Goal: Go to known website: Go to known website

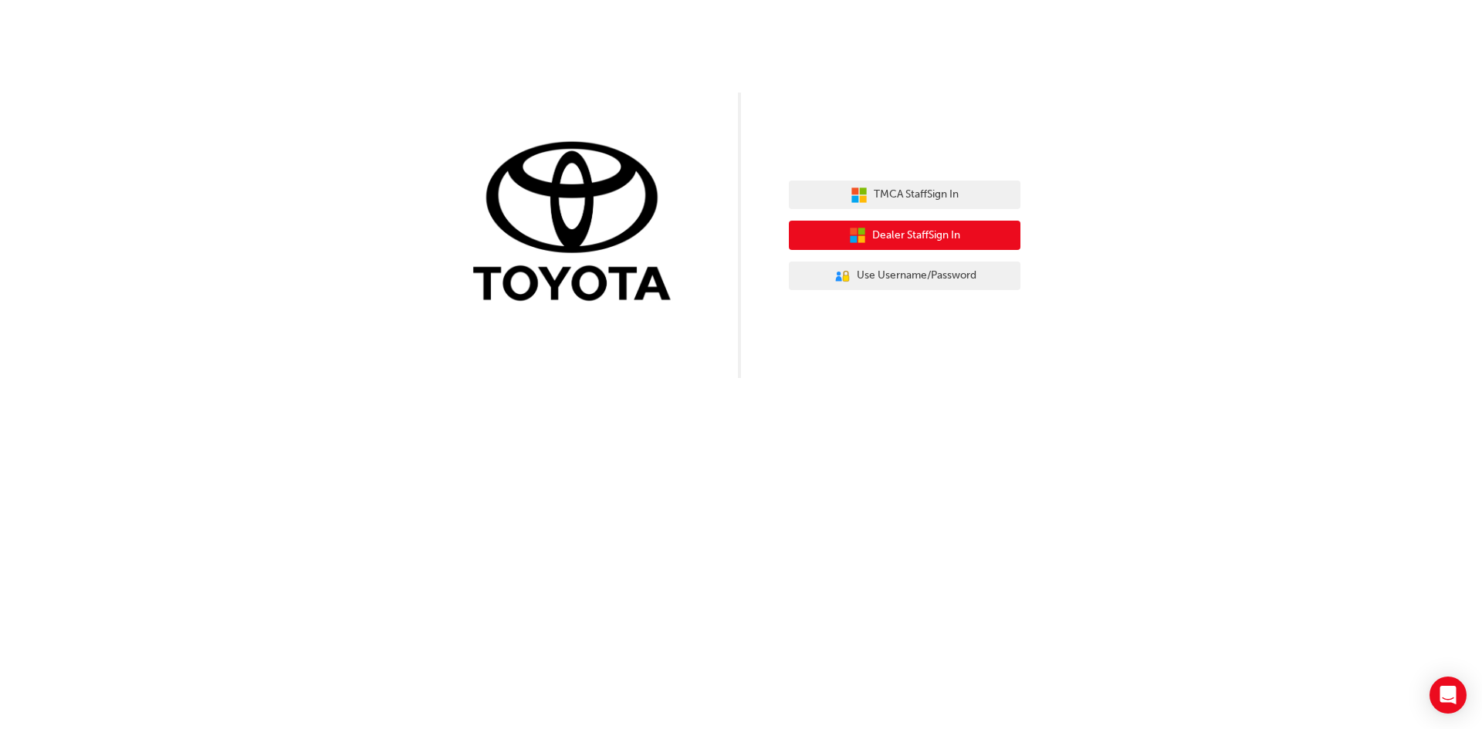
click at [928, 234] on span "Dealer Staff Sign In" at bounding box center [916, 236] width 88 height 18
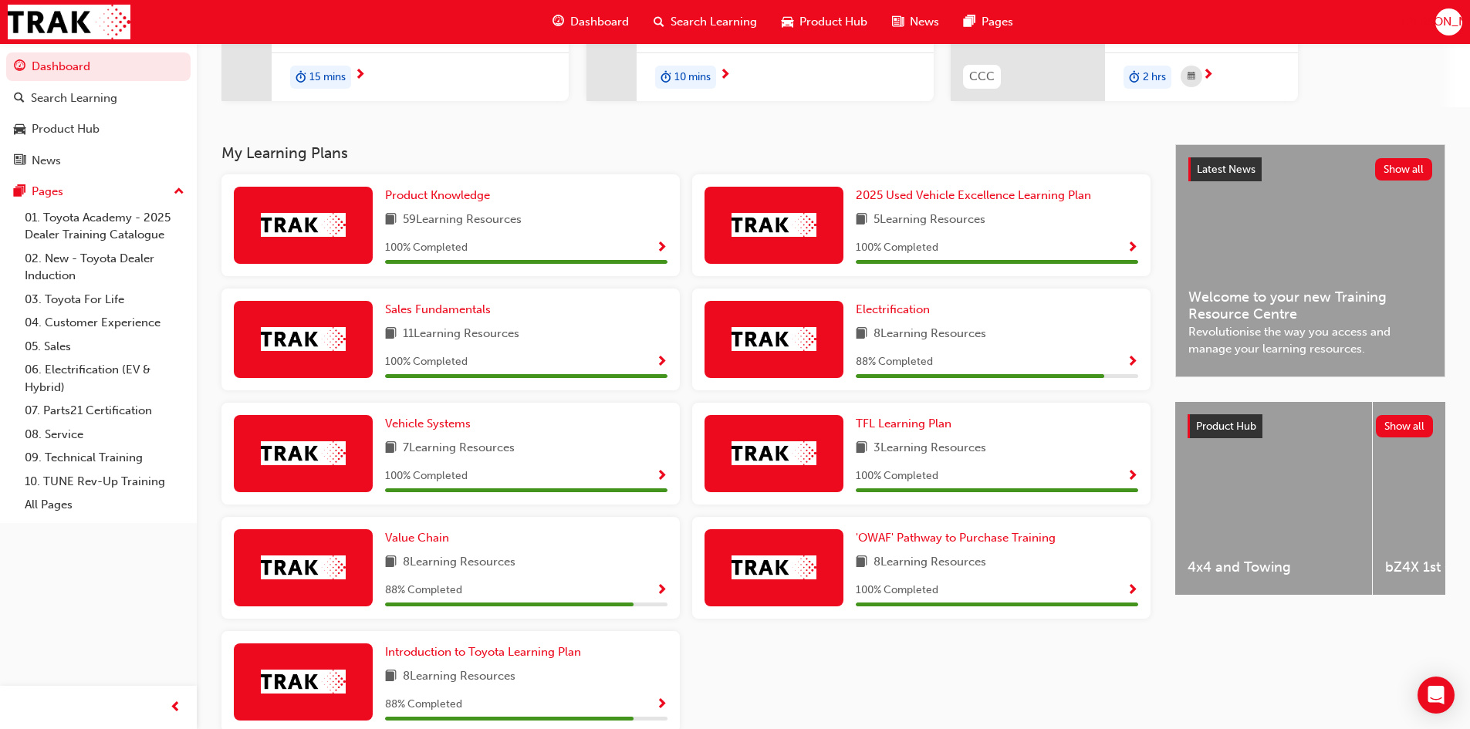
scroll to position [309, 0]
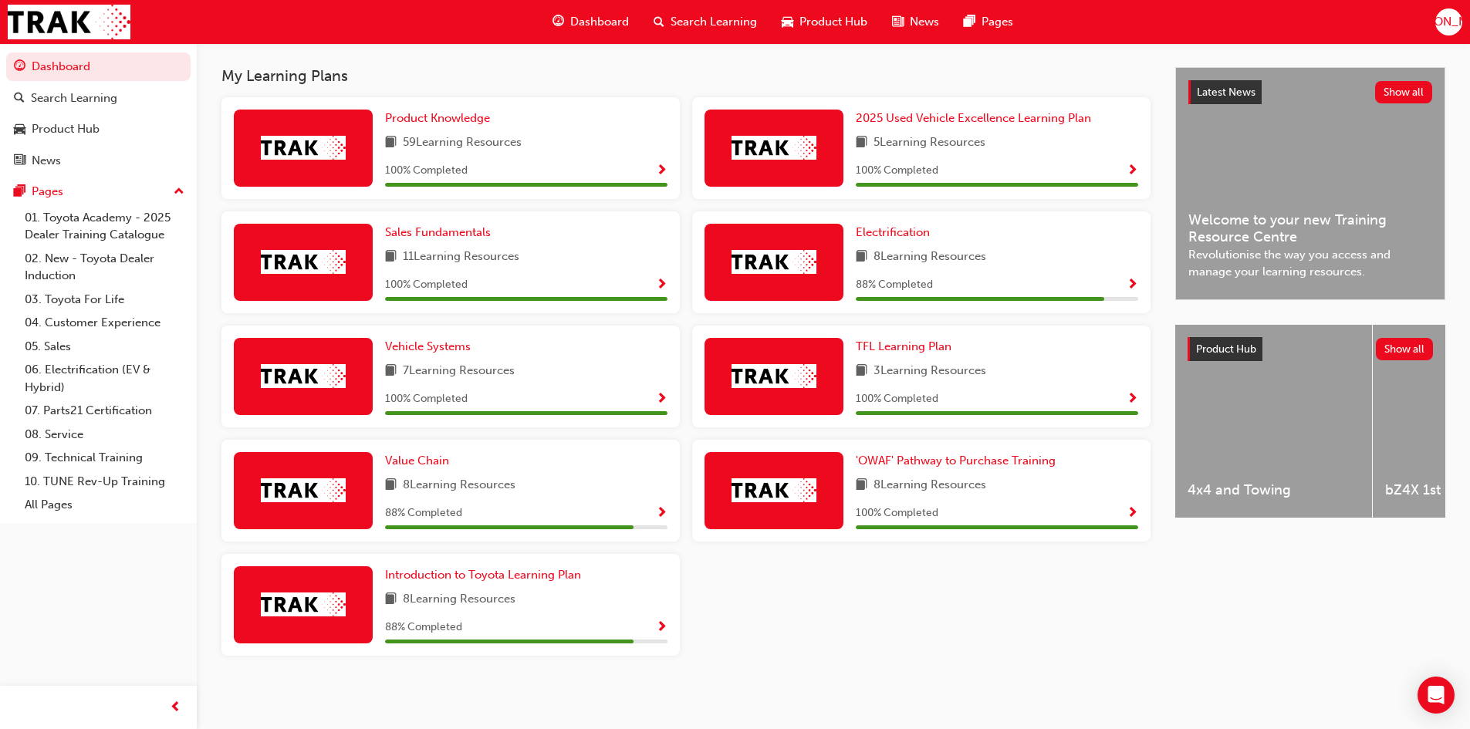
click at [663, 508] on span "Show Progress" at bounding box center [662, 514] width 12 height 14
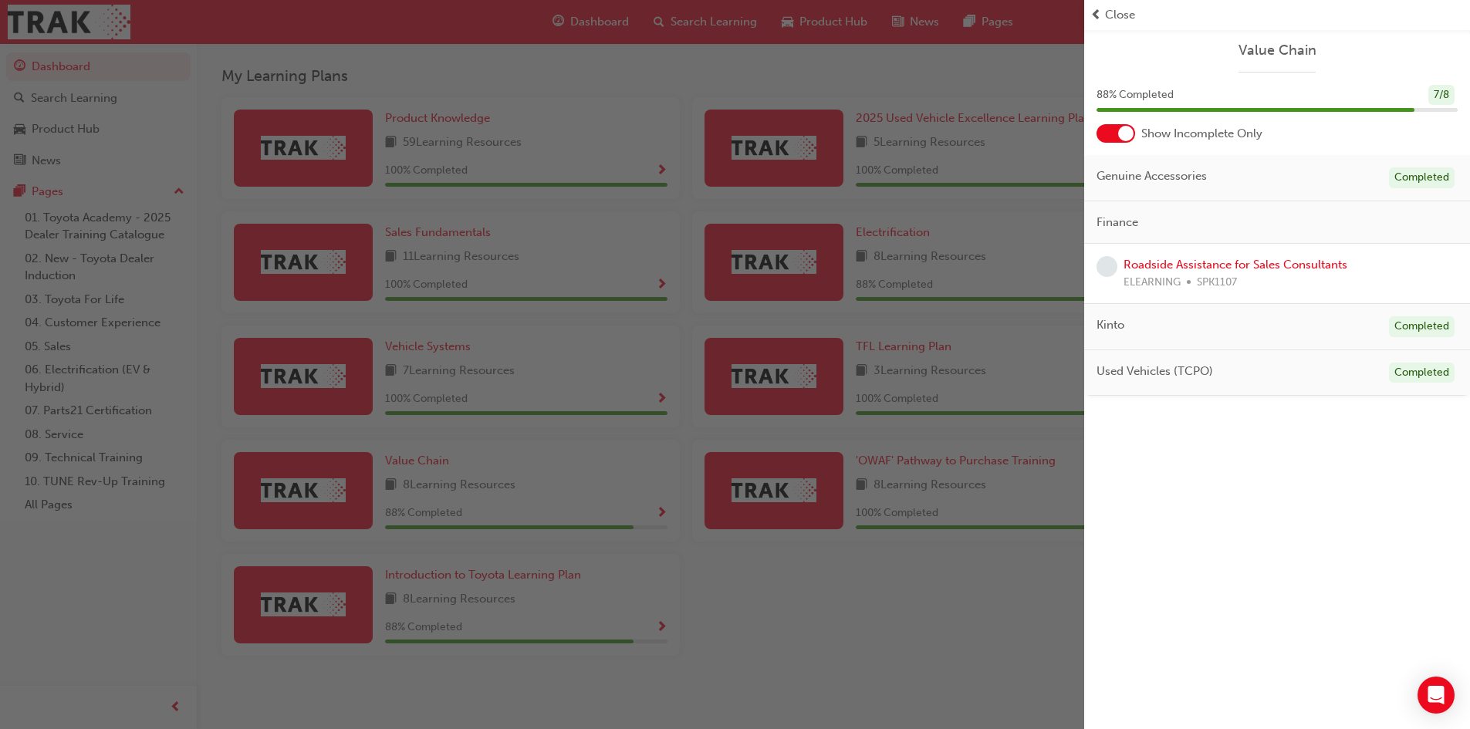
click at [715, 577] on div "button" at bounding box center [542, 364] width 1084 height 729
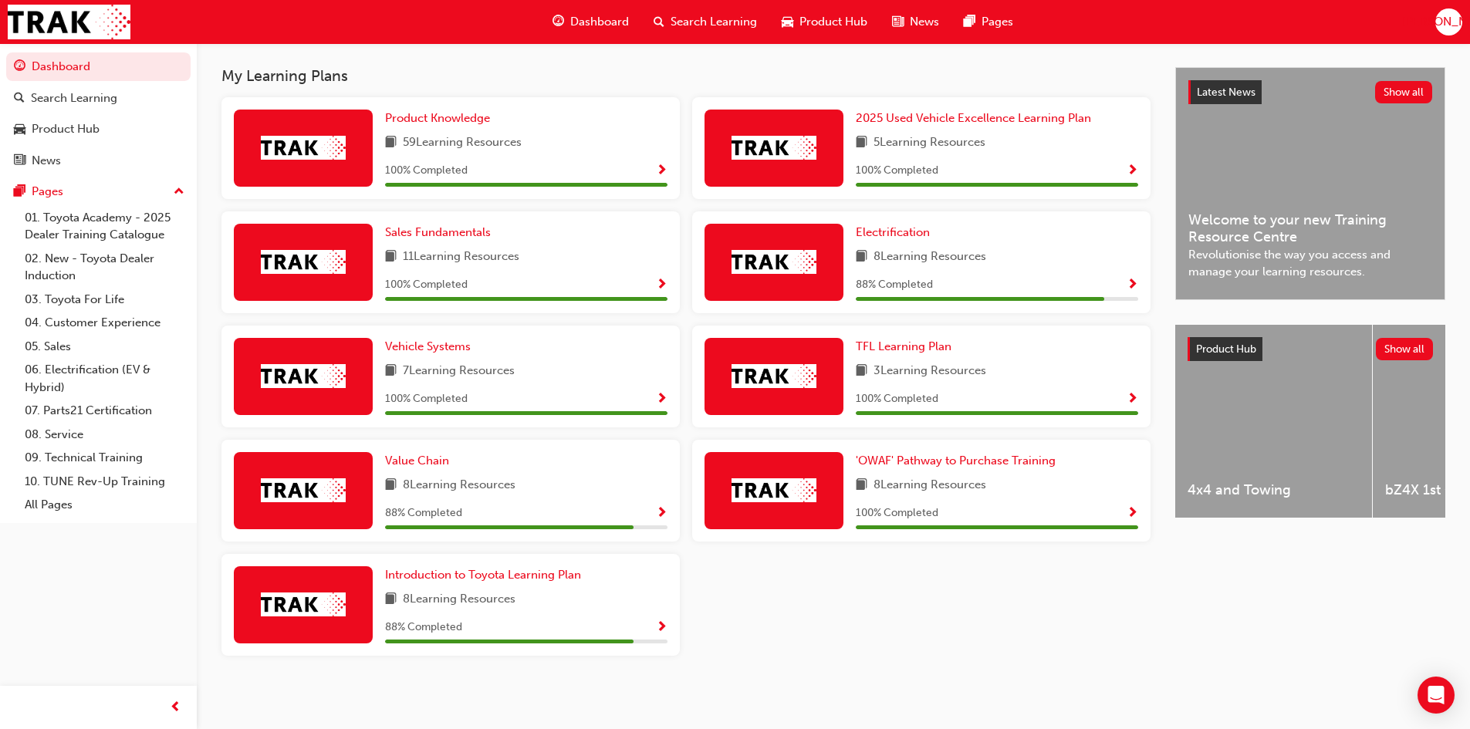
click at [664, 624] on span "Show Progress" at bounding box center [662, 628] width 12 height 14
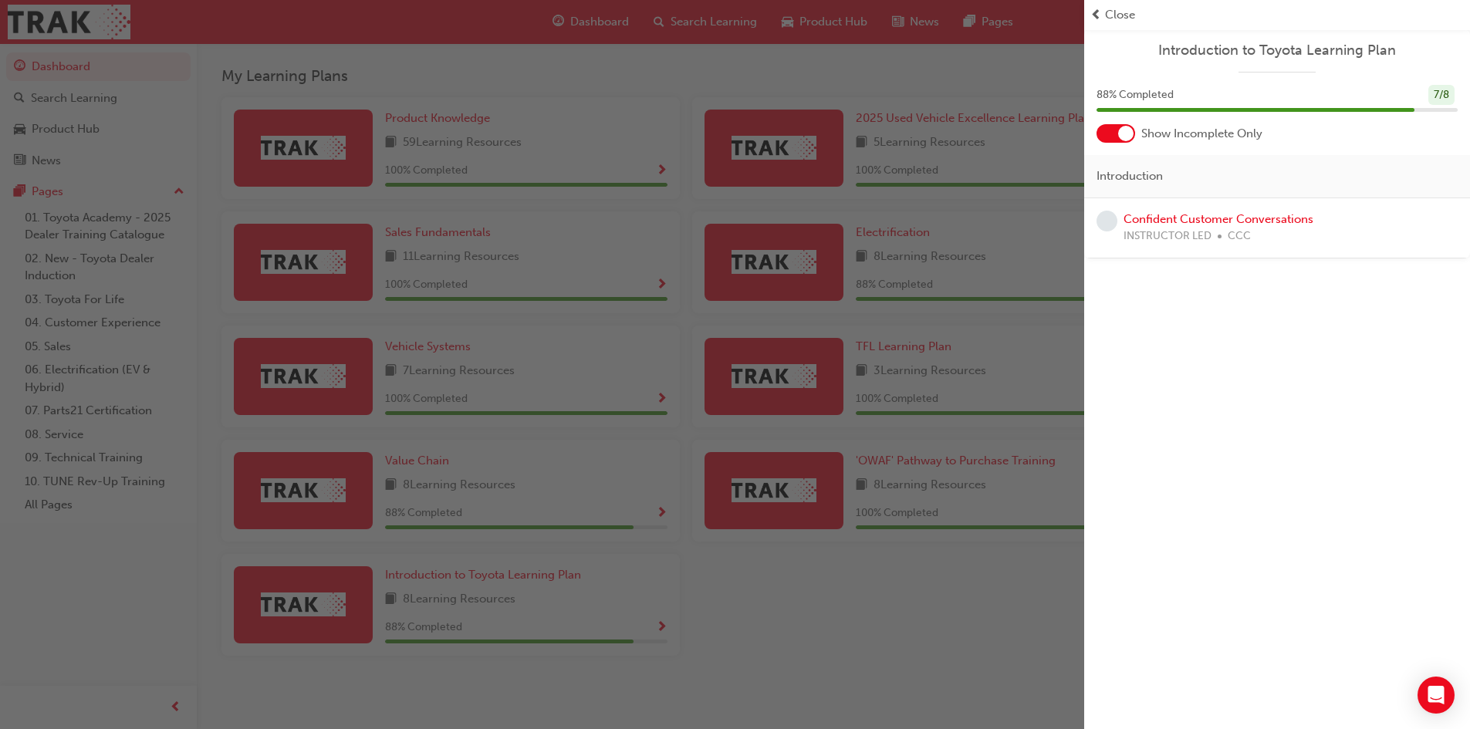
click at [952, 619] on div "button" at bounding box center [542, 364] width 1084 height 729
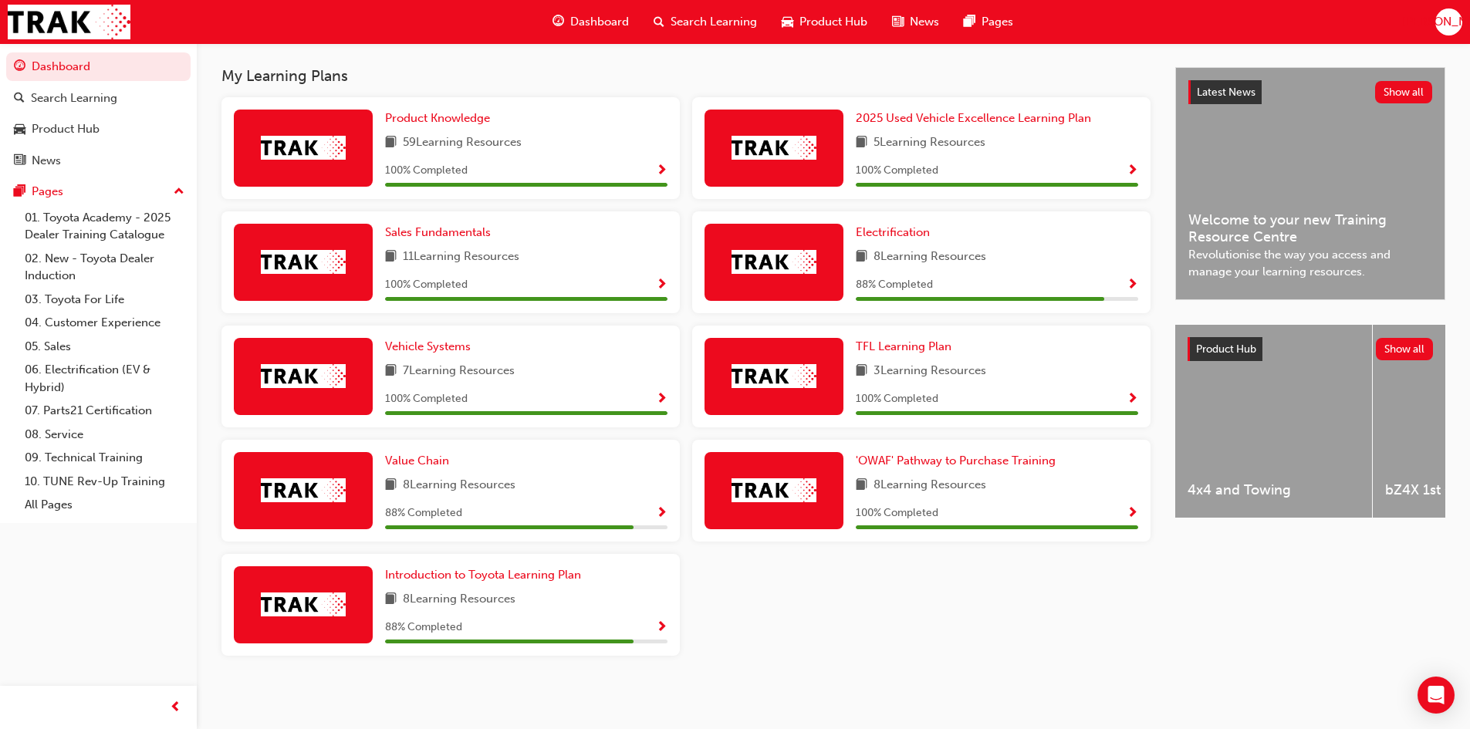
click at [1134, 279] on span "Show Progress" at bounding box center [1133, 286] width 12 height 14
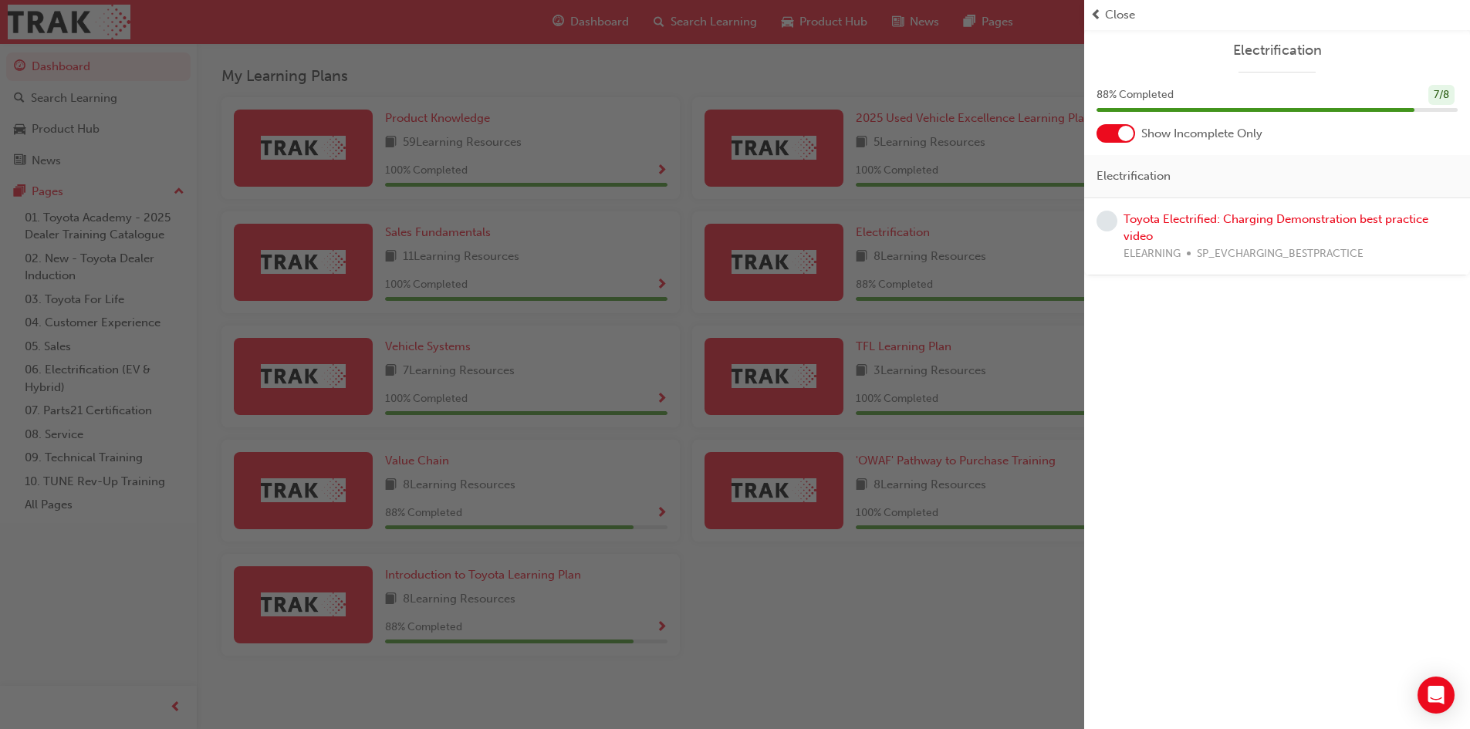
click at [985, 540] on div "button" at bounding box center [542, 364] width 1084 height 729
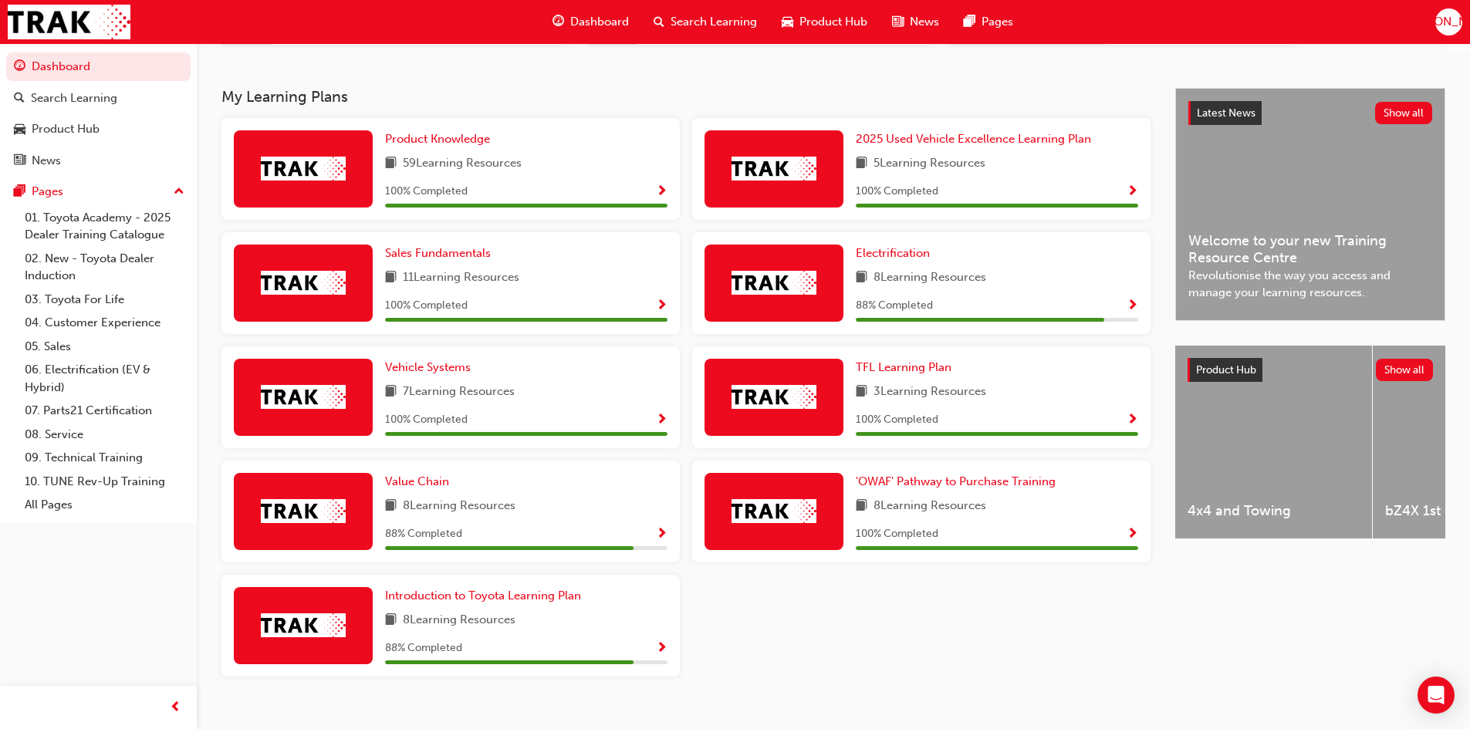
scroll to position [311, 0]
